Goal: Task Accomplishment & Management: Complete application form

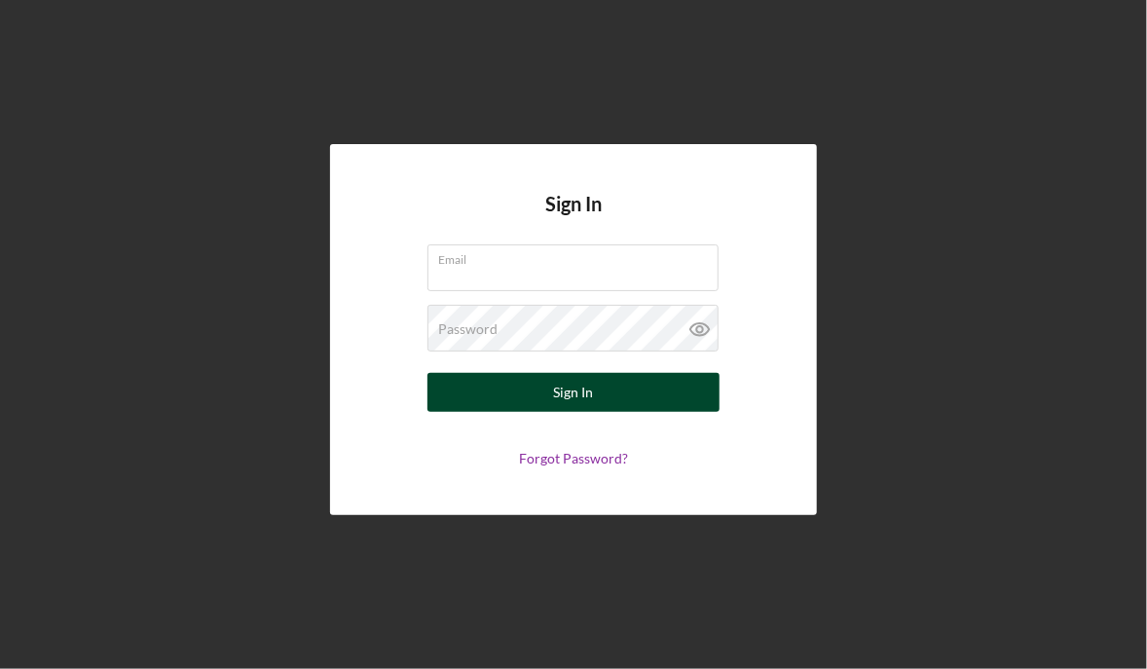
type input "[EMAIL_ADDRESS][DOMAIN_NAME]"
click at [616, 404] on button "Sign In" at bounding box center [574, 392] width 292 height 39
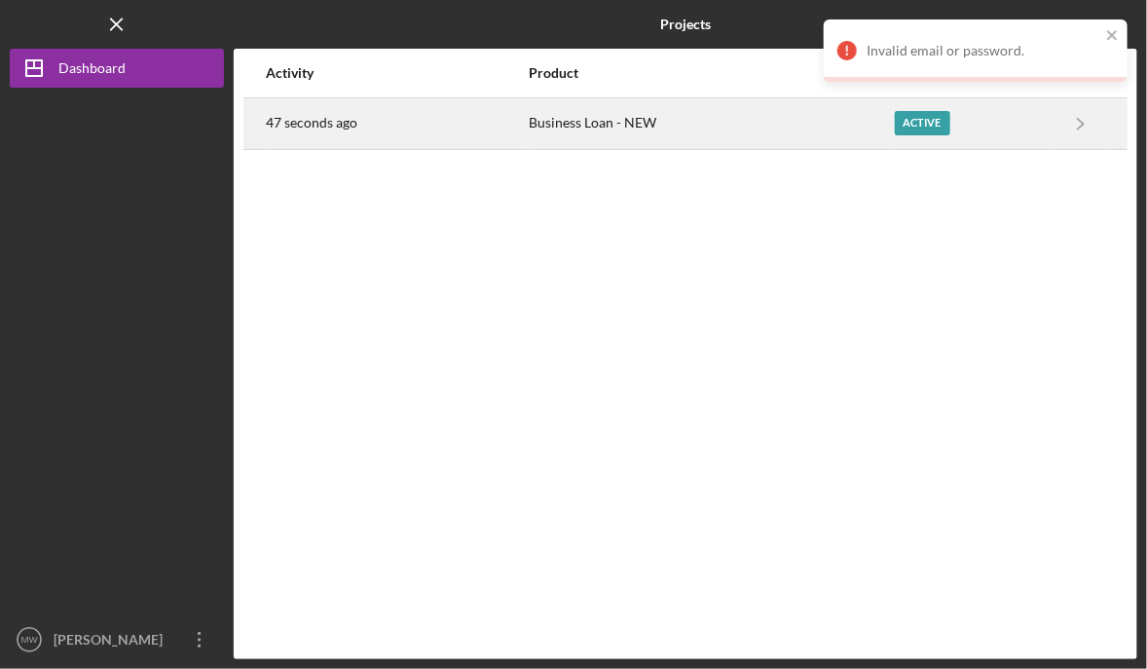
click at [899, 111] on div "Active" at bounding box center [923, 123] width 56 height 24
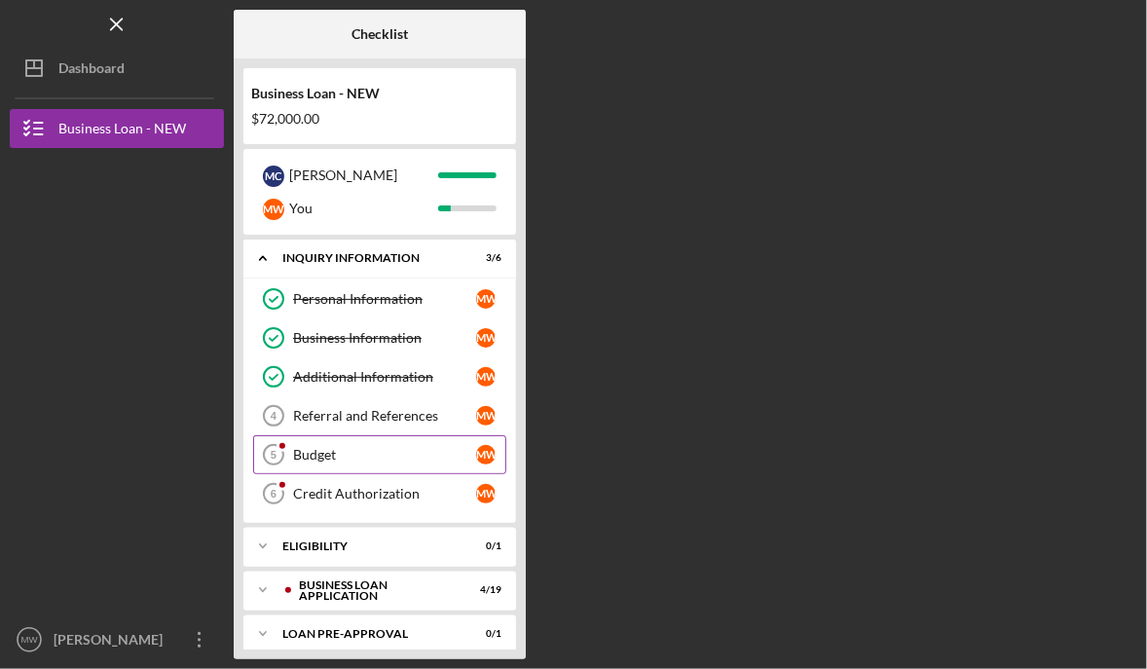
click at [362, 453] on div "Budget" at bounding box center [384, 455] width 183 height 16
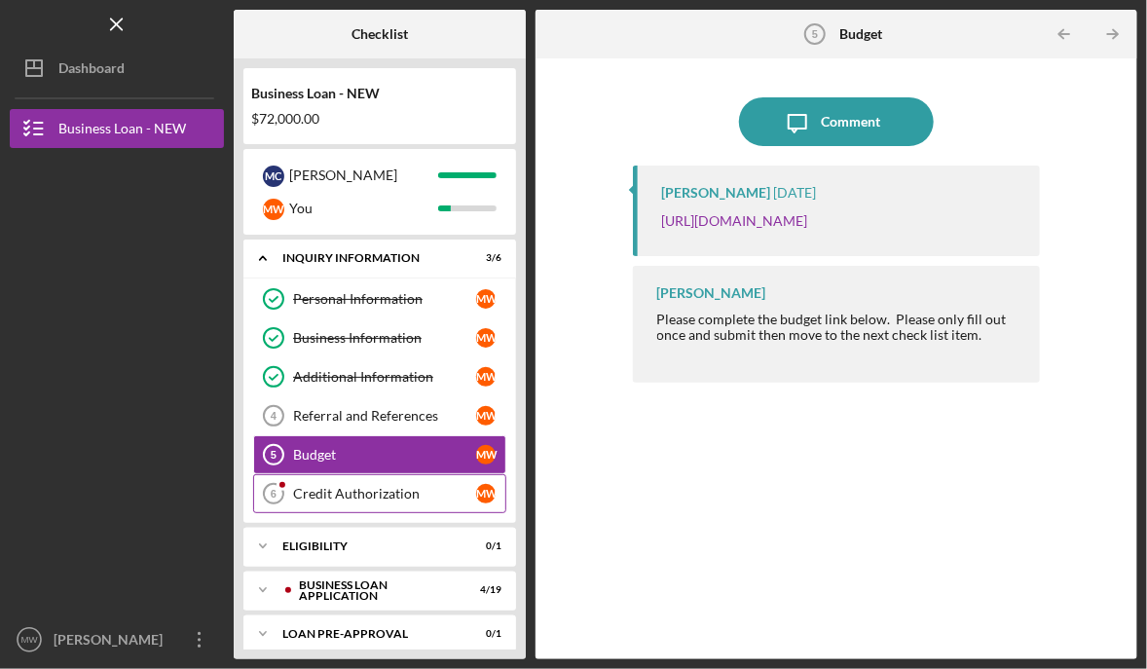
click at [320, 486] on div "Credit Authorization" at bounding box center [384, 494] width 183 height 16
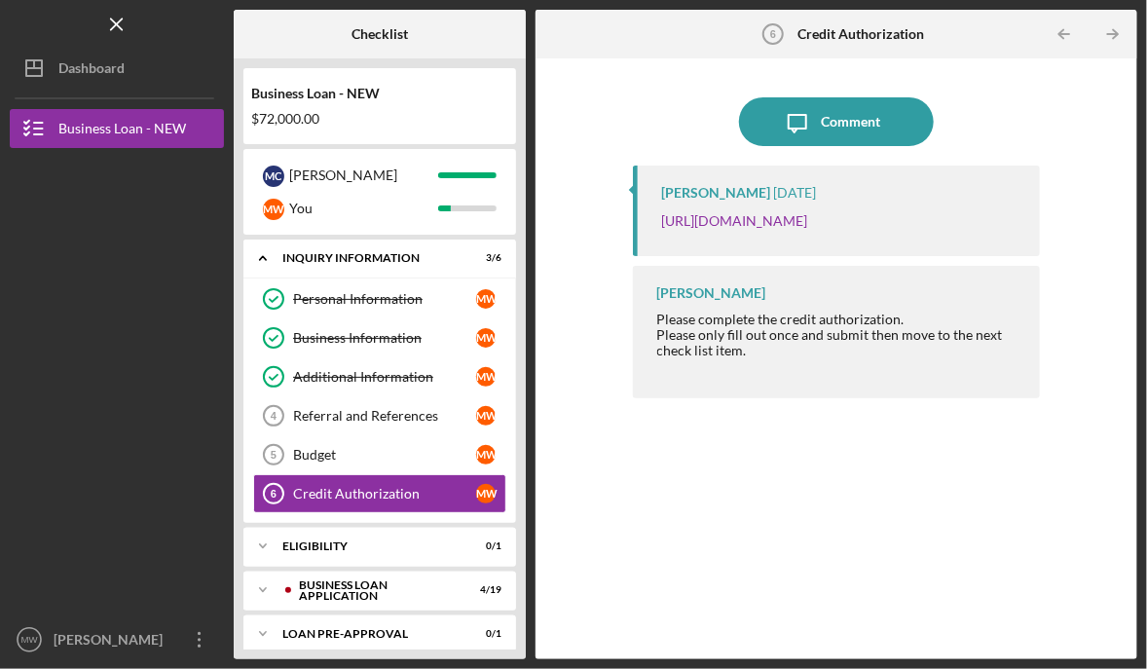
click at [775, 231] on p "[URL][DOMAIN_NAME]" at bounding box center [735, 220] width 146 height 21
click at [799, 222] on link "[URL][DOMAIN_NAME]" at bounding box center [735, 220] width 146 height 17
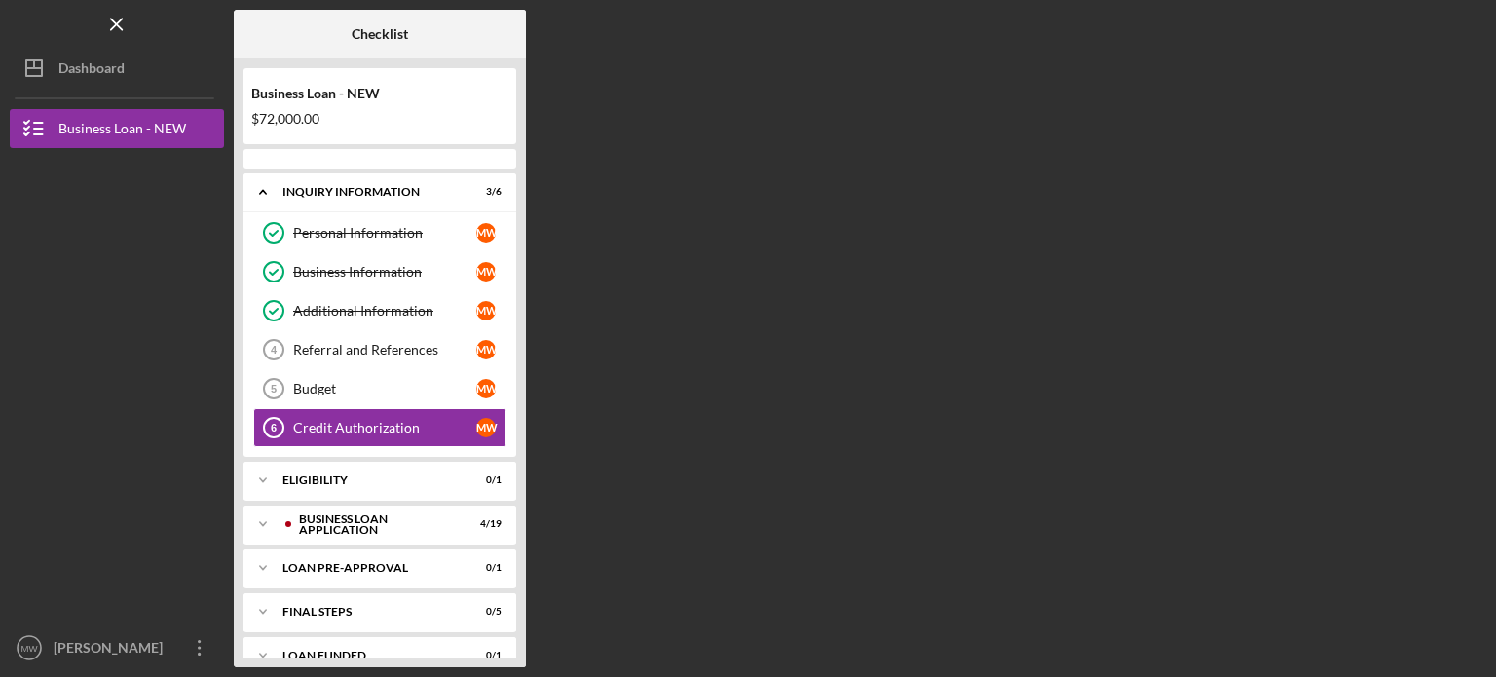
scroll to position [10, 0]
